Goal: Navigation & Orientation: Find specific page/section

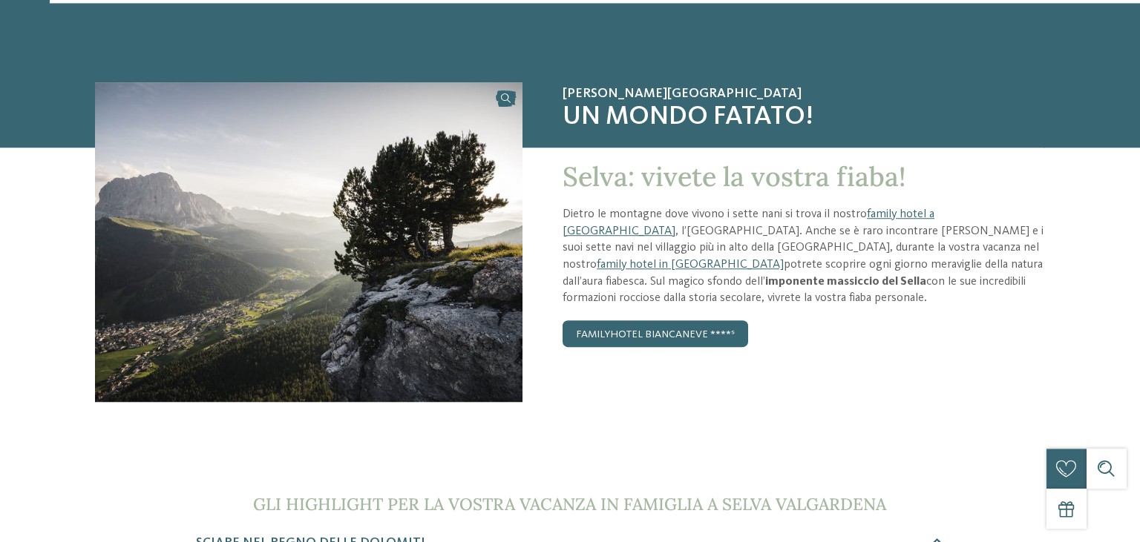
scroll to position [45, 0]
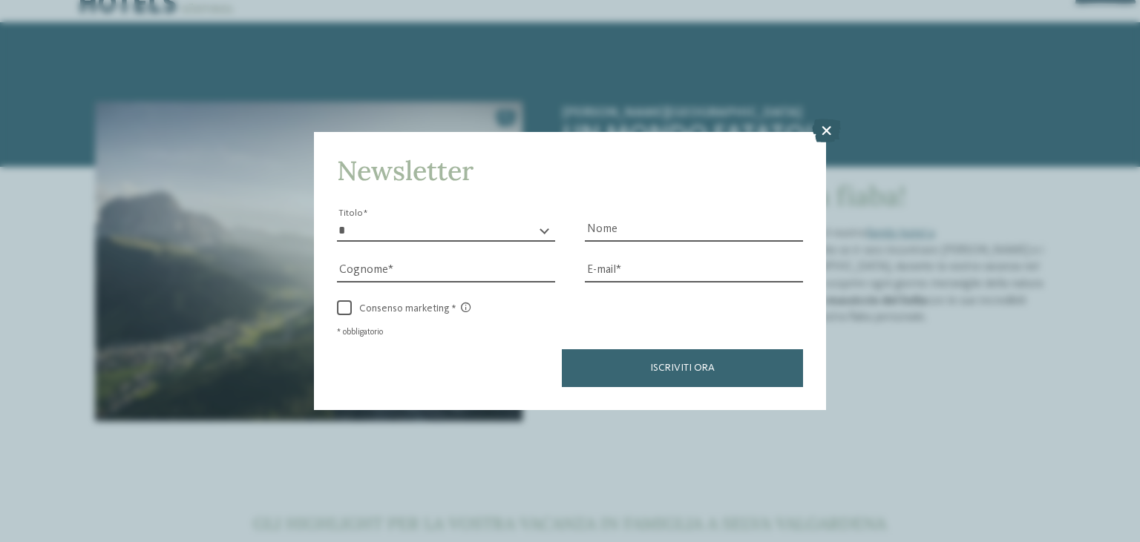
click at [825, 135] on icon at bounding box center [826, 131] width 29 height 24
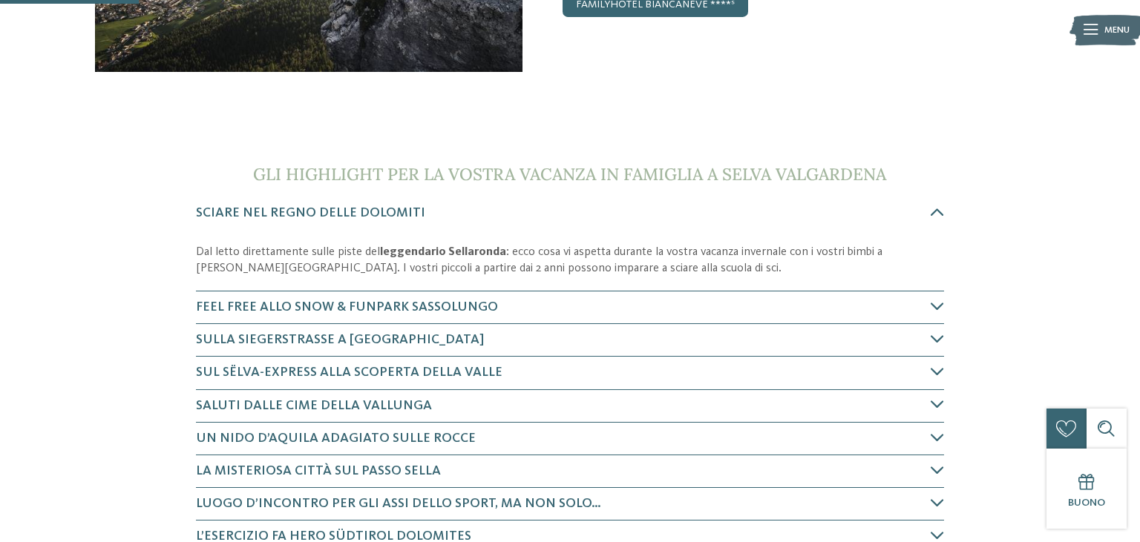
scroll to position [0, 0]
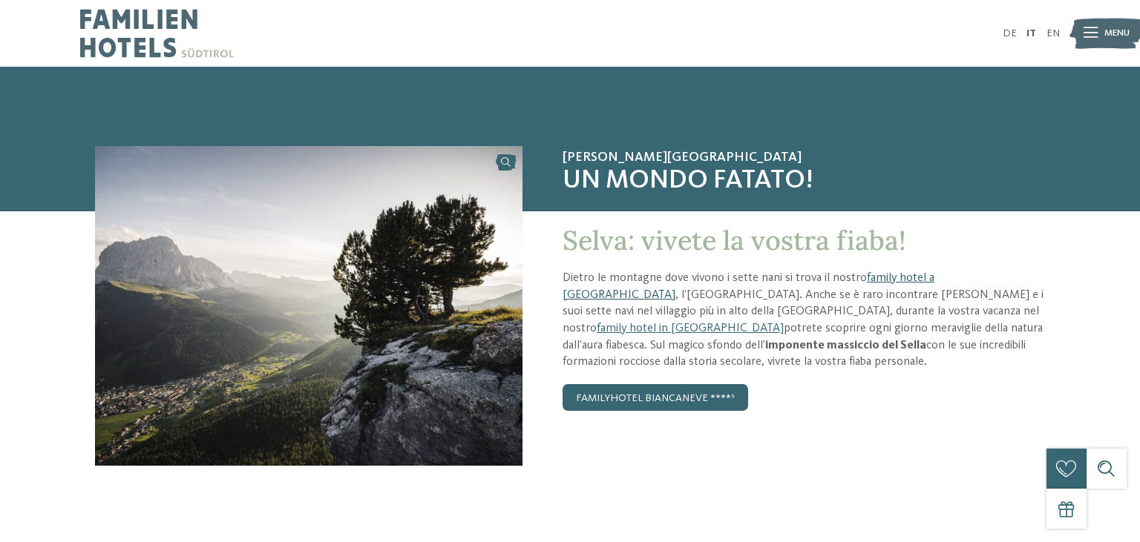
click at [910, 278] on link "family hotel a [GEOGRAPHIC_DATA]" at bounding box center [748, 286] width 372 height 29
click at [904, 319] on p "Dietro le montagne dove vivono i sette nani si trova il nostro family hotel a […" at bounding box center [803, 320] width 482 height 101
click at [784, 323] on link "family hotel in [GEOGRAPHIC_DATA]" at bounding box center [690, 329] width 187 height 12
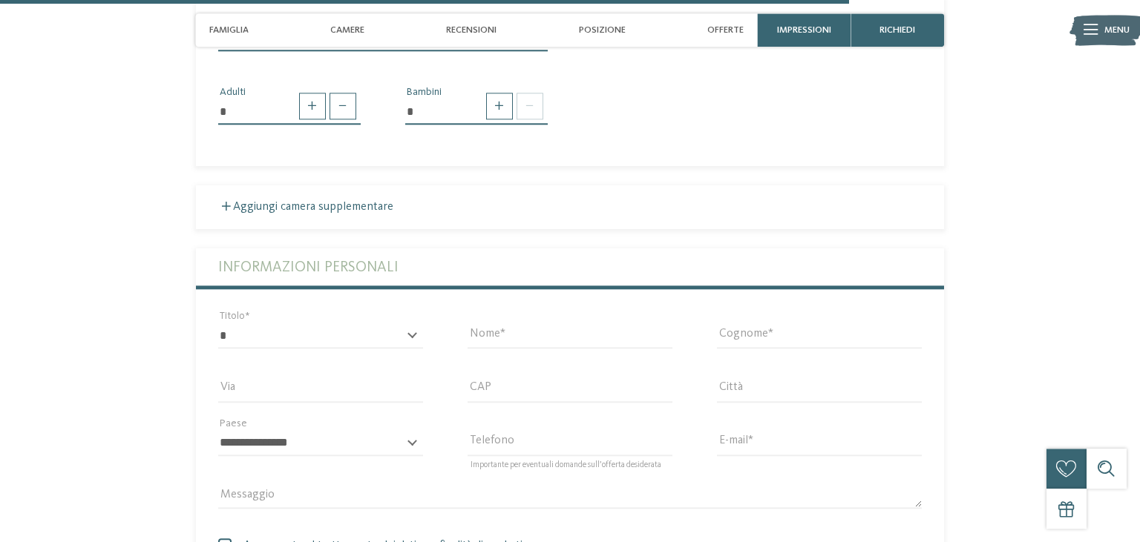
scroll to position [2847, 0]
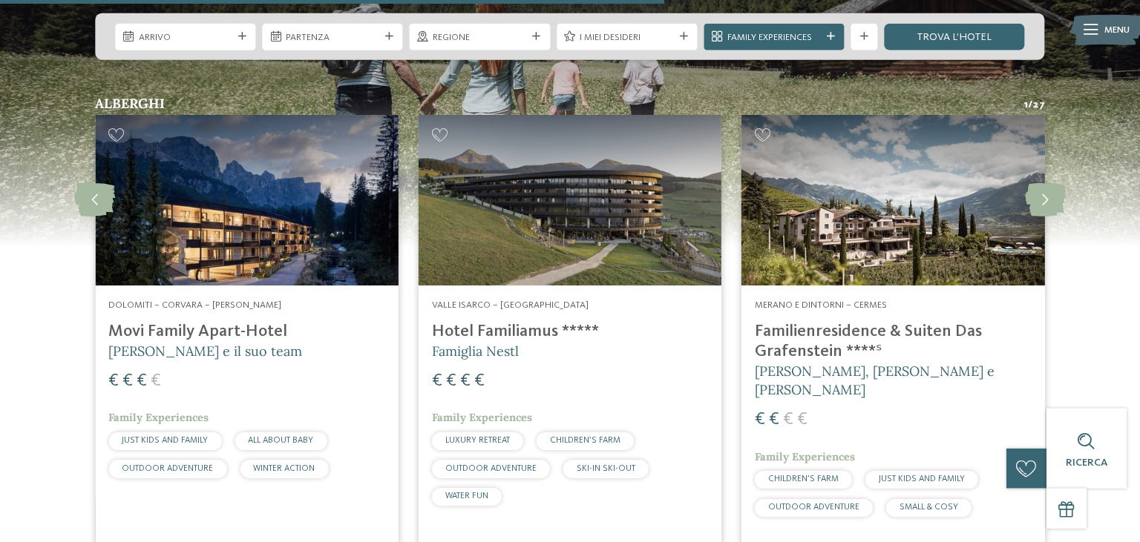
scroll to position [2409, 0]
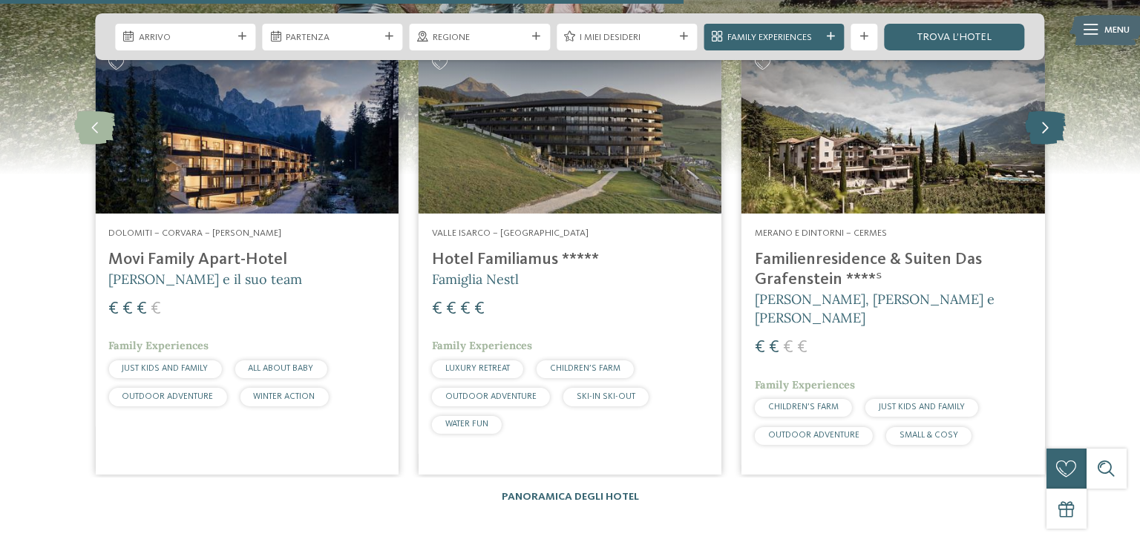
click at [1052, 144] on icon at bounding box center [1045, 128] width 41 height 33
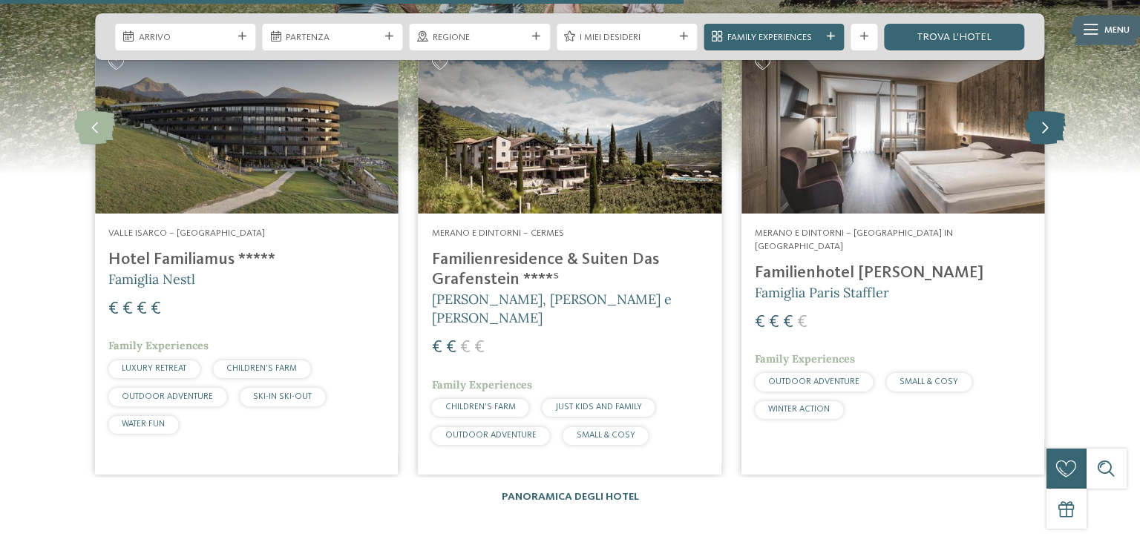
click at [1052, 144] on icon at bounding box center [1045, 128] width 41 height 33
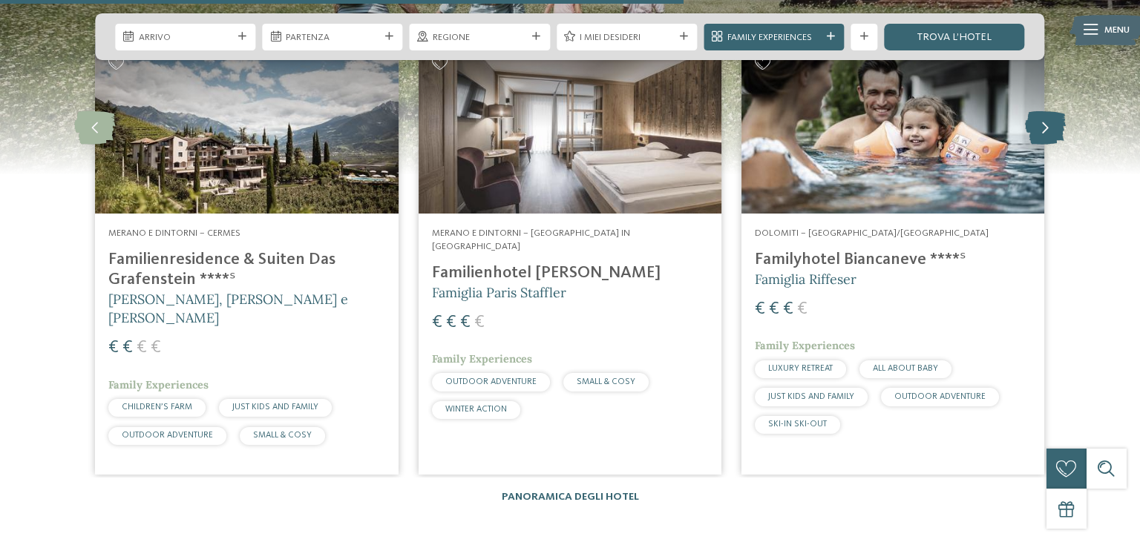
click at [1052, 144] on icon at bounding box center [1045, 128] width 41 height 33
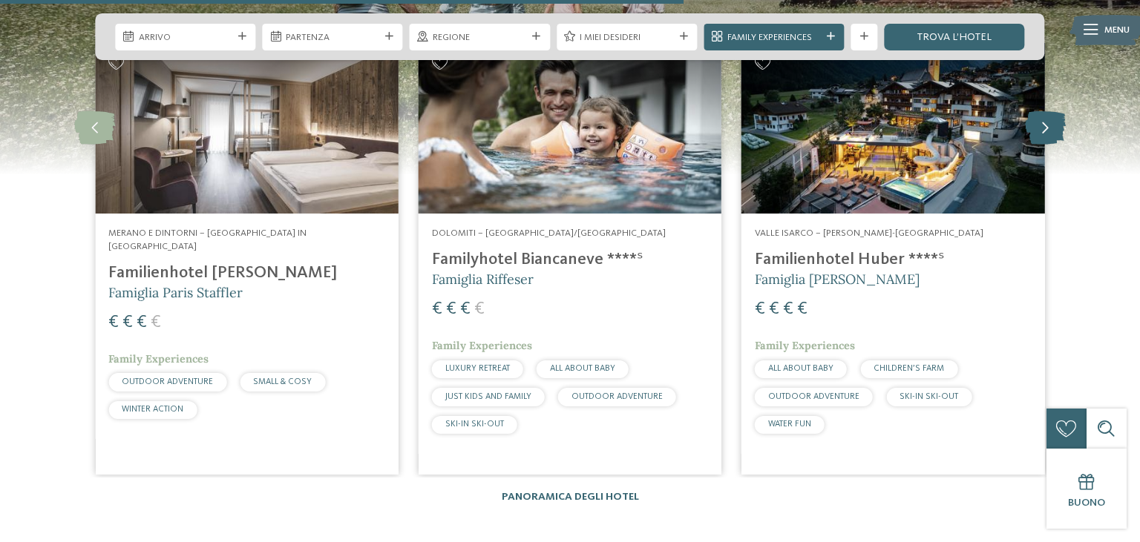
click at [1052, 144] on icon at bounding box center [1045, 128] width 41 height 33
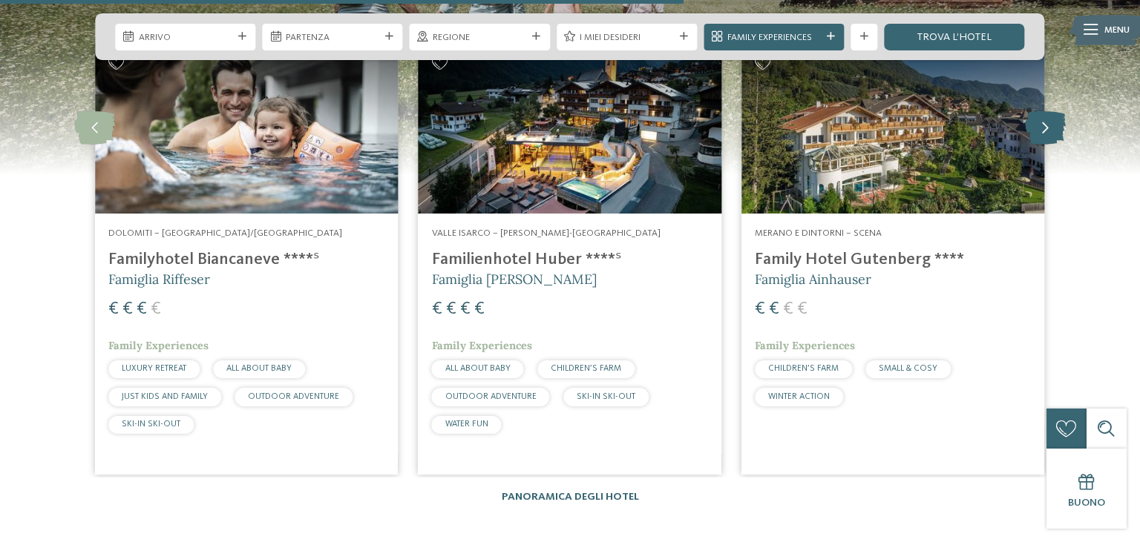
click at [1052, 144] on icon at bounding box center [1045, 128] width 41 height 33
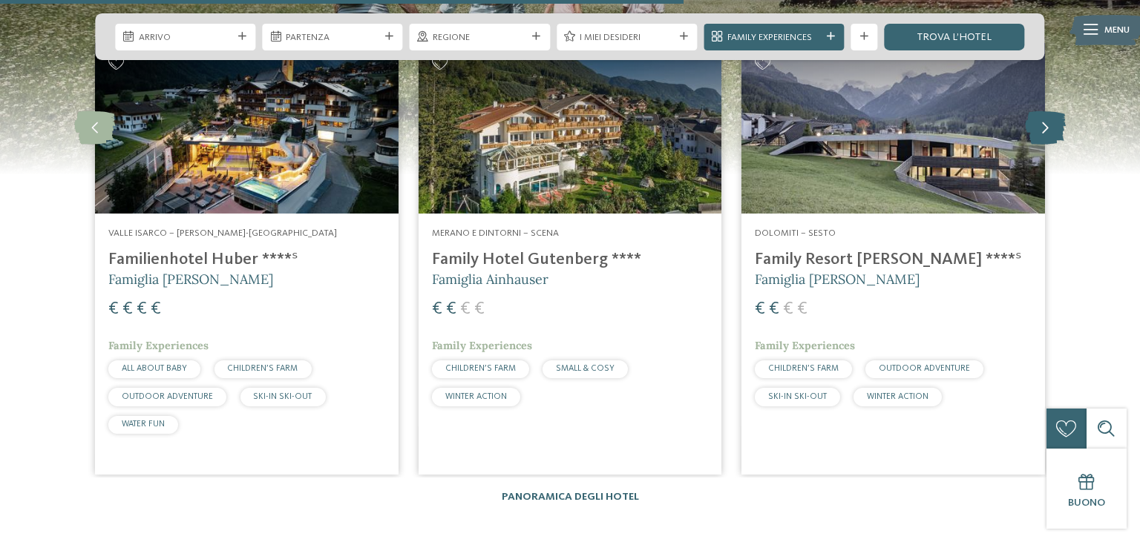
click at [1052, 144] on icon at bounding box center [1045, 128] width 41 height 33
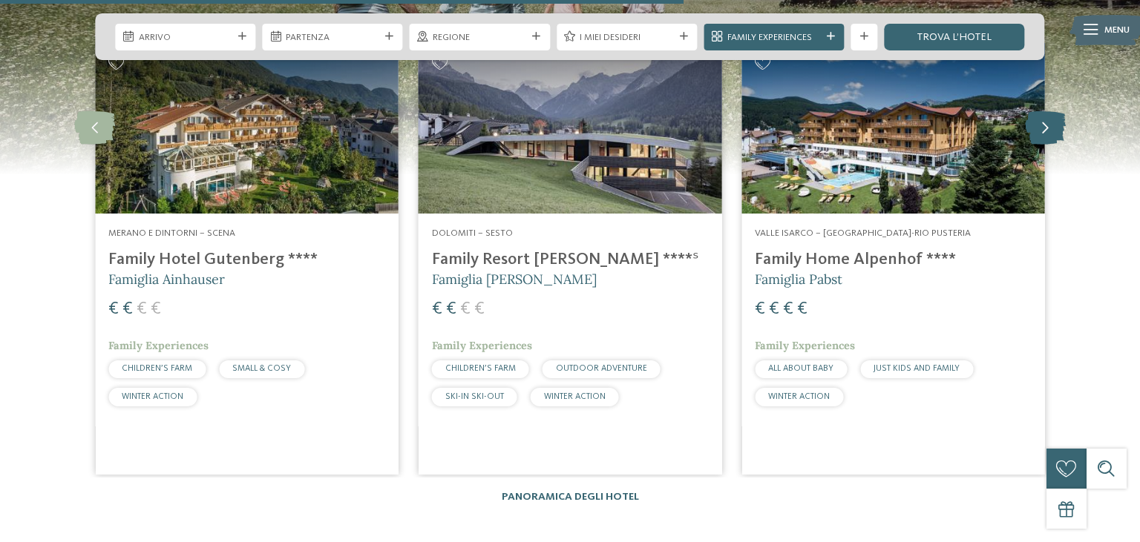
click at [1052, 144] on icon at bounding box center [1045, 128] width 41 height 33
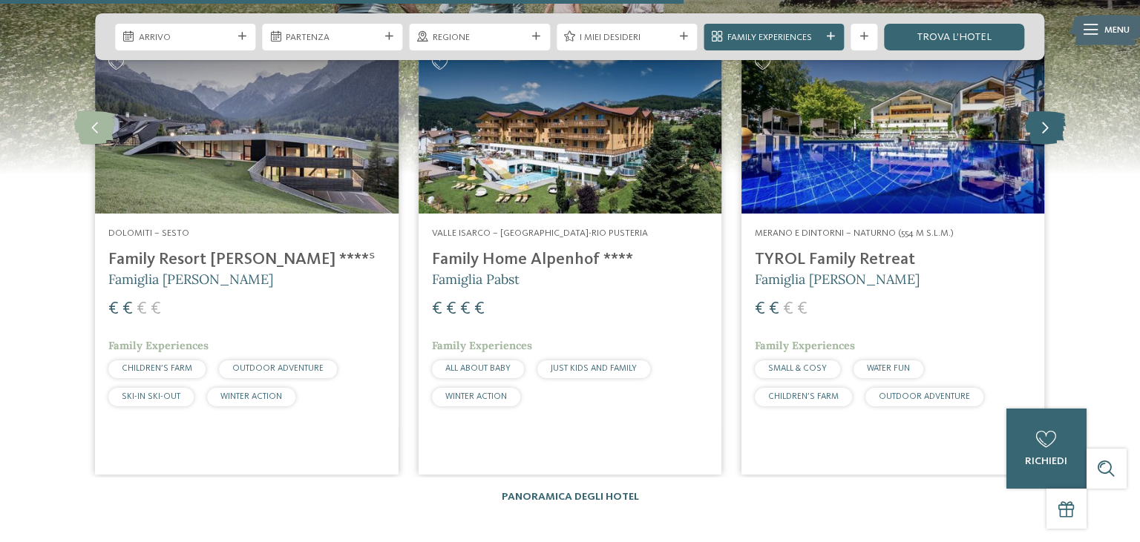
click at [1052, 144] on icon at bounding box center [1045, 128] width 41 height 33
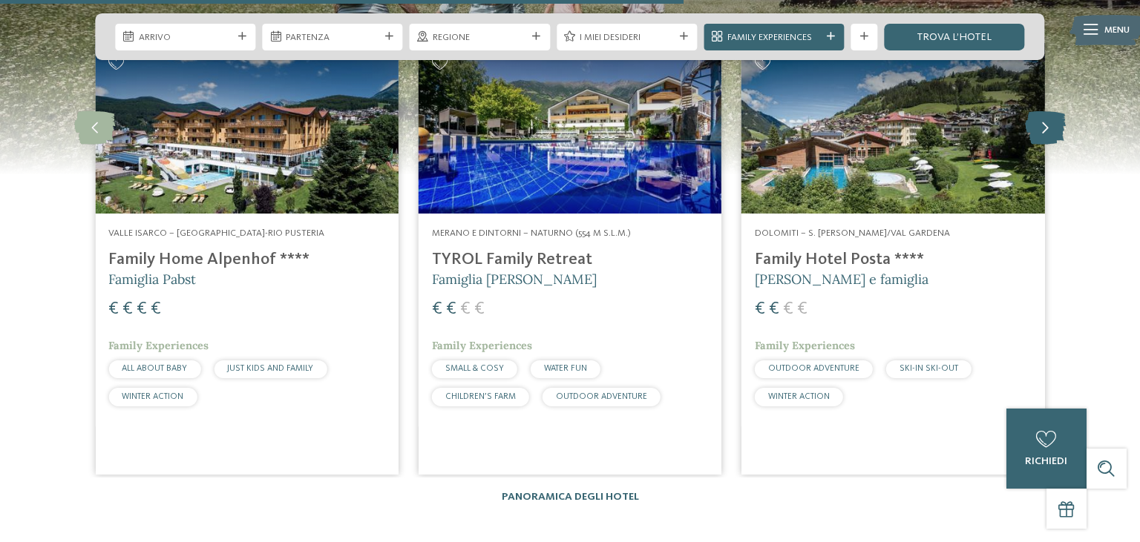
click at [1052, 144] on icon at bounding box center [1045, 128] width 41 height 33
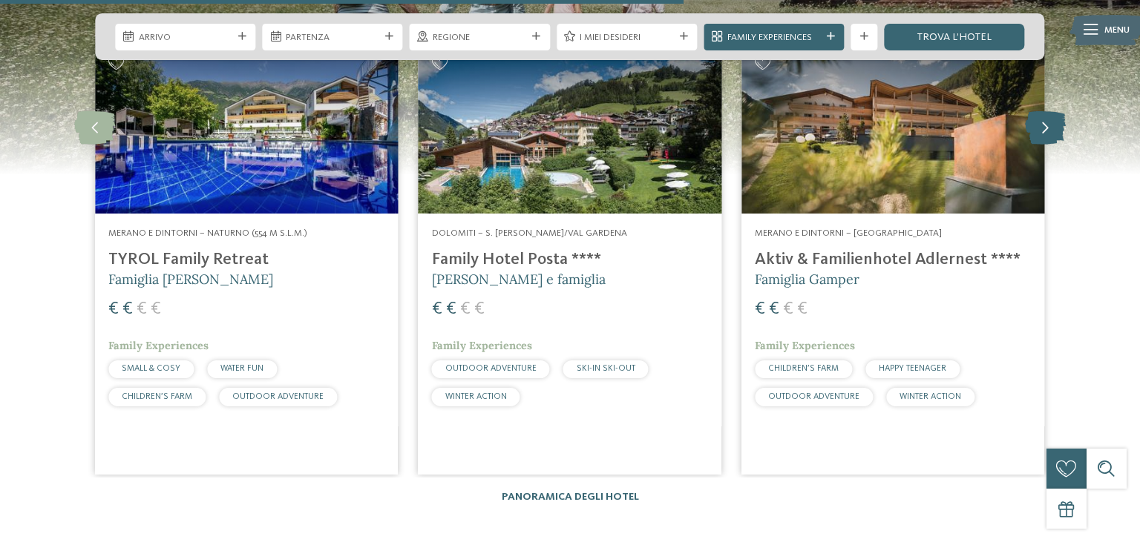
click at [1052, 144] on icon at bounding box center [1045, 128] width 41 height 33
